Goal: Task Accomplishment & Management: Complete application form

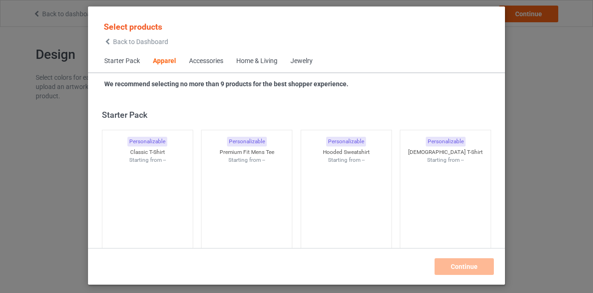
scroll to position [345, 0]
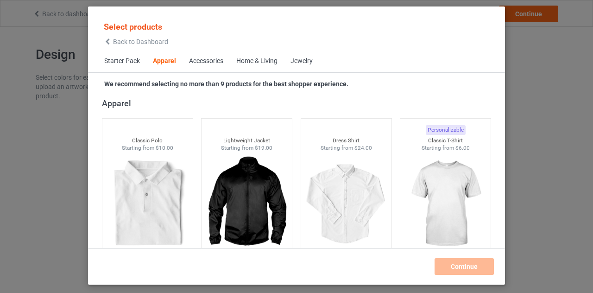
click at [108, 41] on icon at bounding box center [108, 41] width 8 height 6
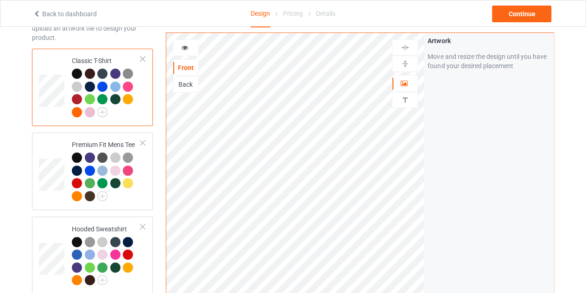
scroll to position [59, 0]
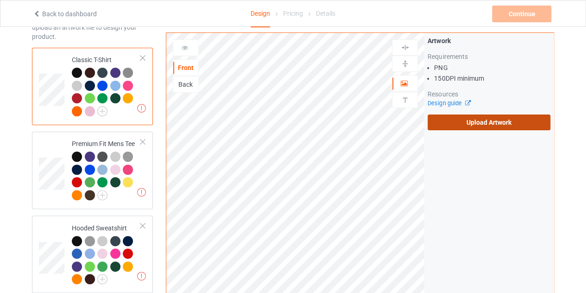
click at [451, 120] on label "Upload Artwork" at bounding box center [489, 122] width 123 height 16
click at [0, 0] on input "Upload Artwork" at bounding box center [0, 0] width 0 height 0
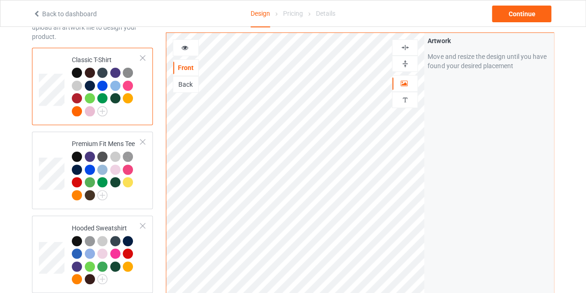
click at [181, 45] on icon at bounding box center [185, 46] width 8 height 6
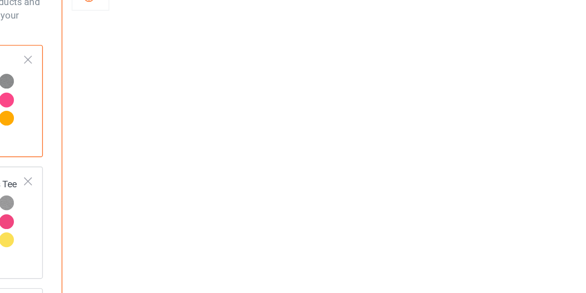
scroll to position [27, 0]
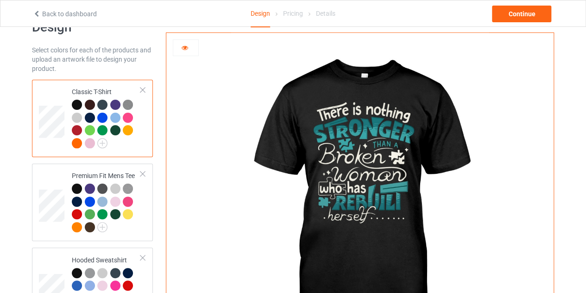
click at [131, 115] on div at bounding box center [128, 118] width 10 height 10
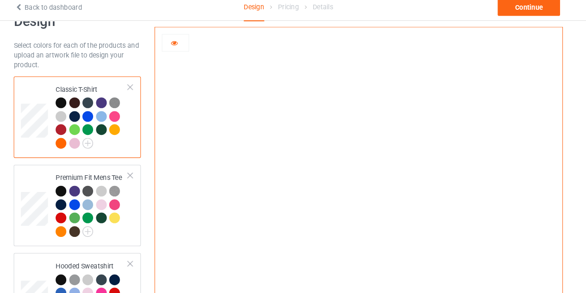
scroll to position [27, 0]
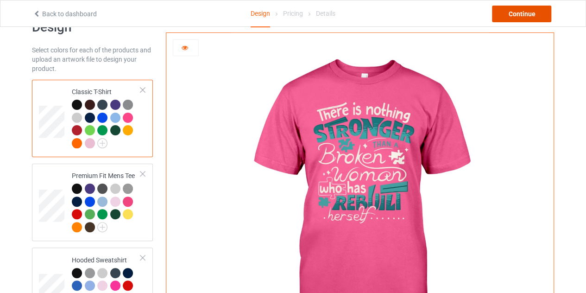
click at [520, 16] on div "Continue" at bounding box center [521, 14] width 59 height 17
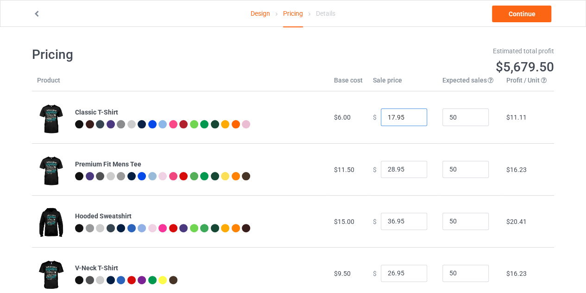
click at [411, 115] on input "17.95" at bounding box center [404, 117] width 46 height 18
type input "18.95"
click at [411, 115] on input "18.95" at bounding box center [404, 117] width 46 height 18
click at [514, 15] on link "Continue" at bounding box center [521, 14] width 59 height 17
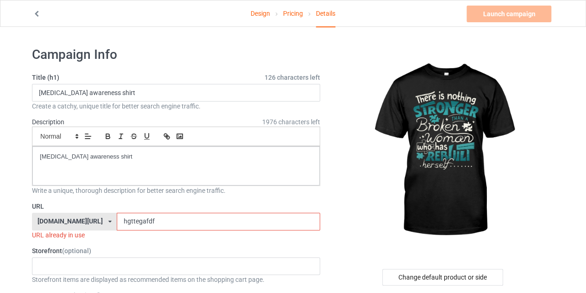
click at [154, 221] on input "hgttegafdf" at bounding box center [218, 222] width 203 height 18
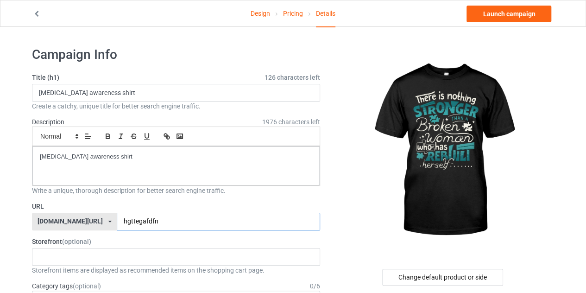
type input "hgttegafdfn"
click at [93, 158] on p "diabetes awareness shirt" at bounding box center [176, 156] width 272 height 9
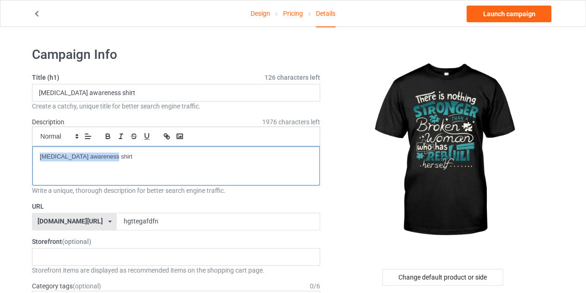
click at [93, 158] on p "diabetes awareness shirt" at bounding box center [176, 156] width 272 height 9
click at [93, 158] on p "broken women shirt" at bounding box center [176, 156] width 272 height 9
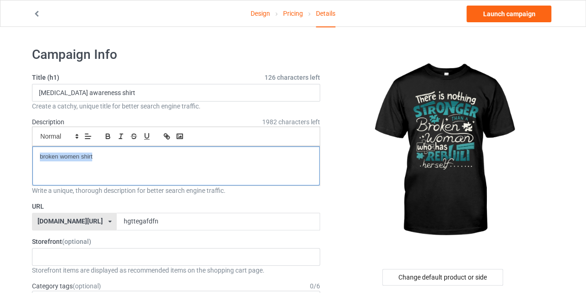
copy p "broken women shirt"
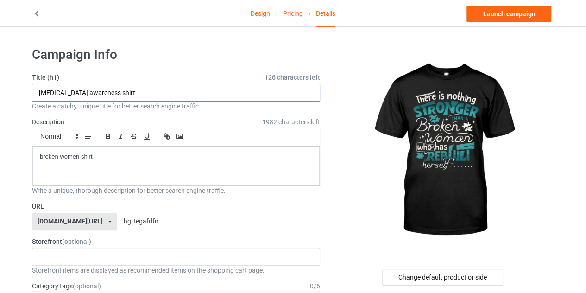
click at [120, 98] on input "diabetes awareness shirt" at bounding box center [176, 93] width 288 height 18
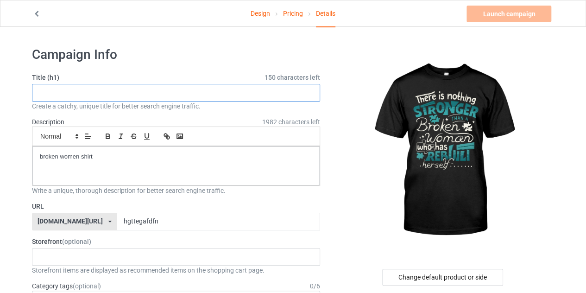
paste input "broken women shirt"
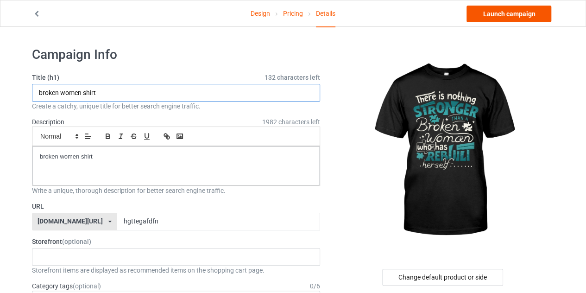
type input "broken women shirt"
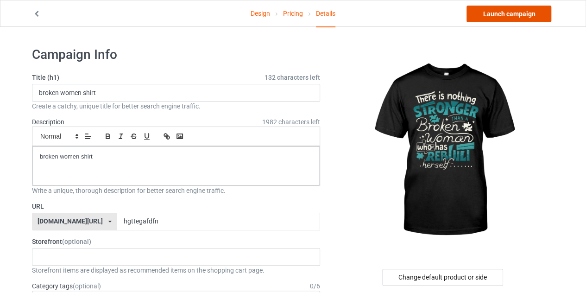
click at [492, 15] on link "Launch campaign" at bounding box center [509, 14] width 85 height 17
